Goal: Information Seeking & Learning: Learn about a topic

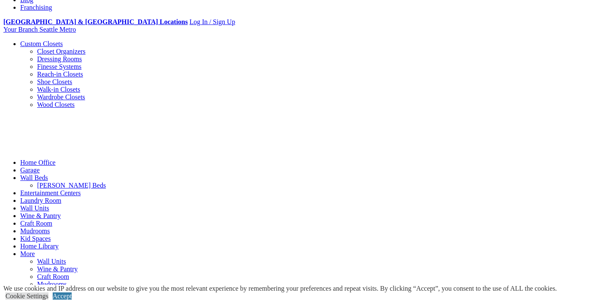
click at [60, 40] on link "Custom Closets" at bounding box center [41, 43] width 43 height 7
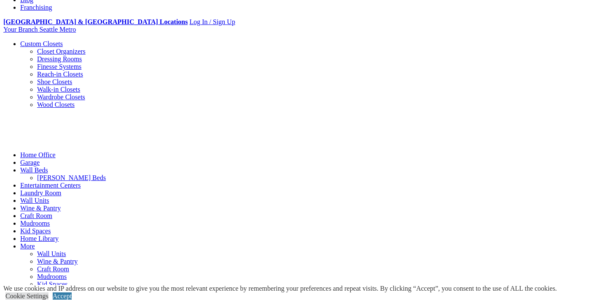
click at [60, 40] on link "Custom Closets" at bounding box center [41, 43] width 43 height 7
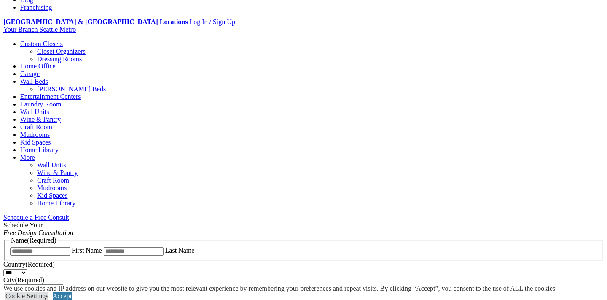
click at [60, 40] on link "Custom Closets" at bounding box center [41, 43] width 43 height 7
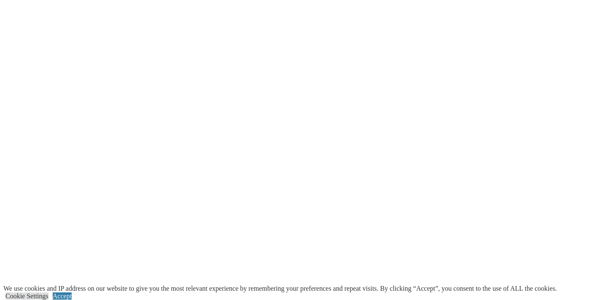
scroll to position [1732, 0]
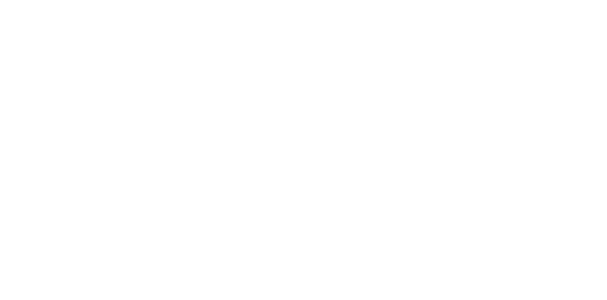
scroll to position [1604, 0]
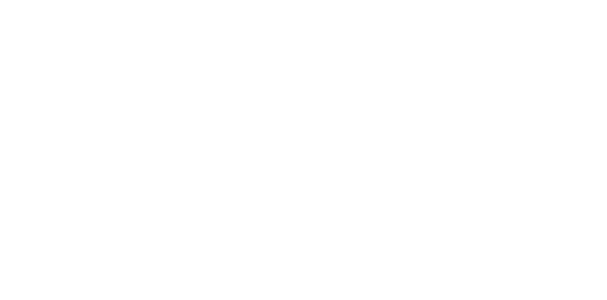
scroll to position [1527, 0]
